Goal: Task Accomplishment & Management: Manage account settings

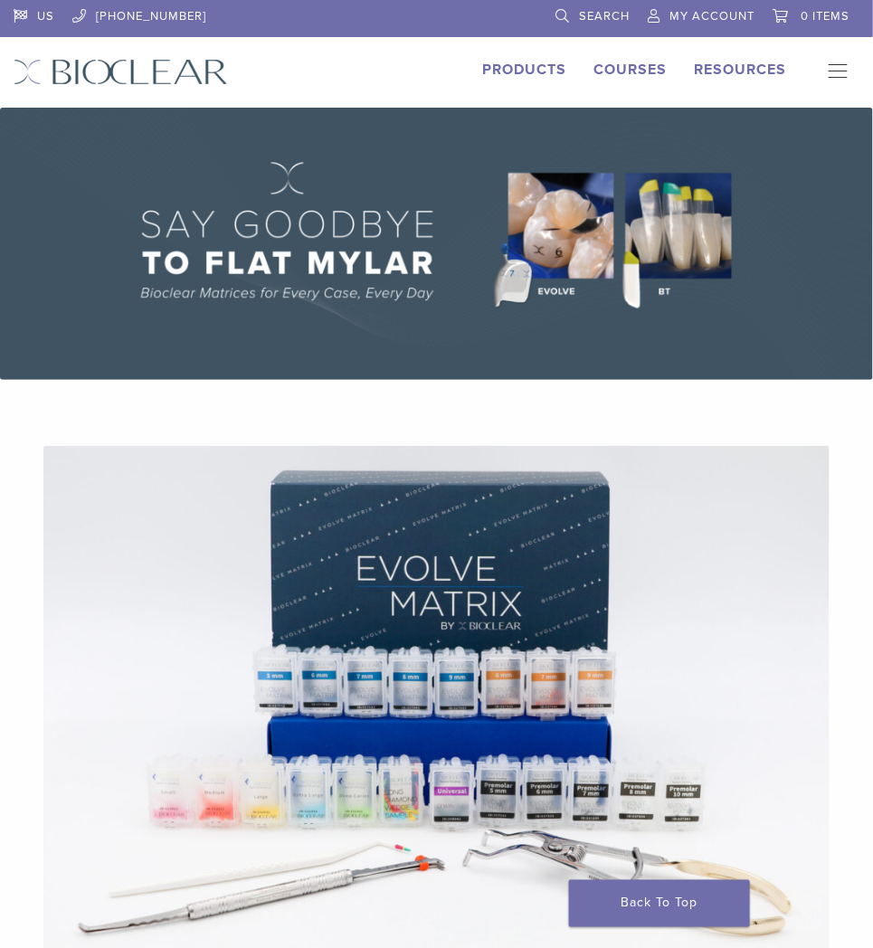
click at [735, 3] on link "My Account" at bounding box center [701, 13] width 107 height 27
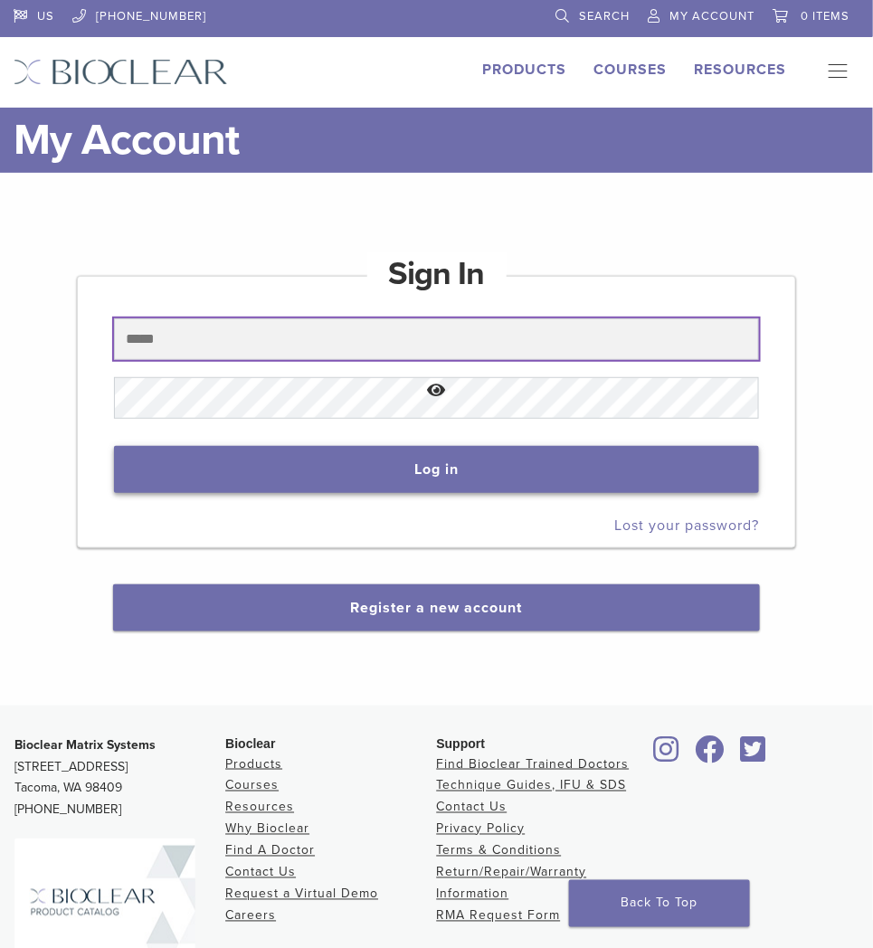
type input "**********"
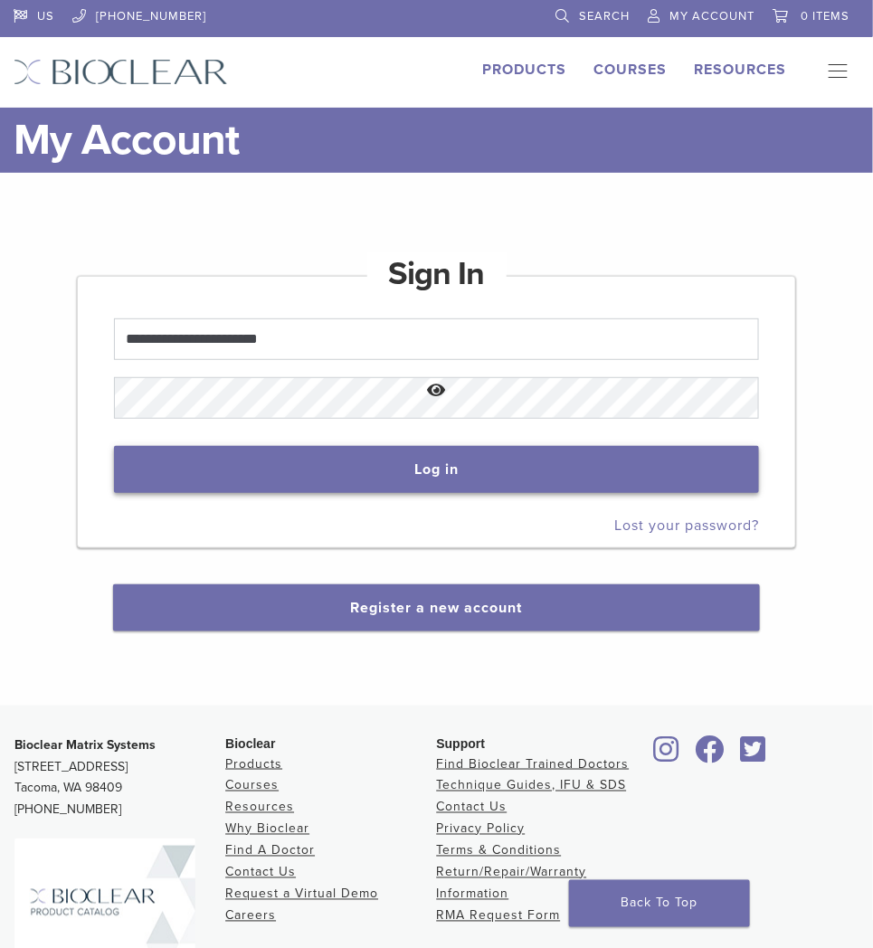
click at [314, 457] on button "Log in" at bounding box center [436, 469] width 645 height 47
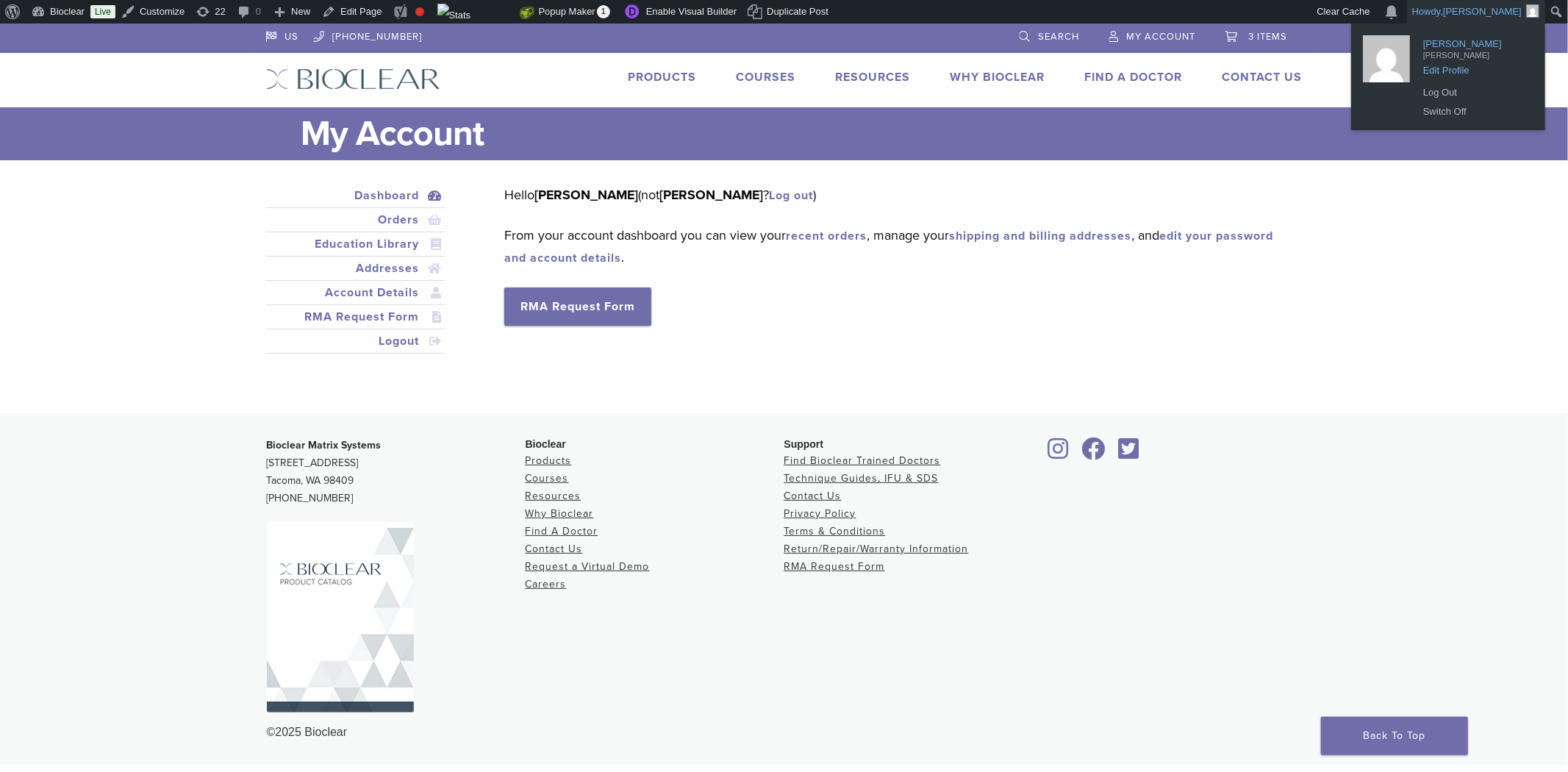
click at [1449, 72] on span "Edit Profile" at bounding box center [1475, 65] width 103 height 13
